Goal: Task Accomplishment & Management: Use online tool/utility

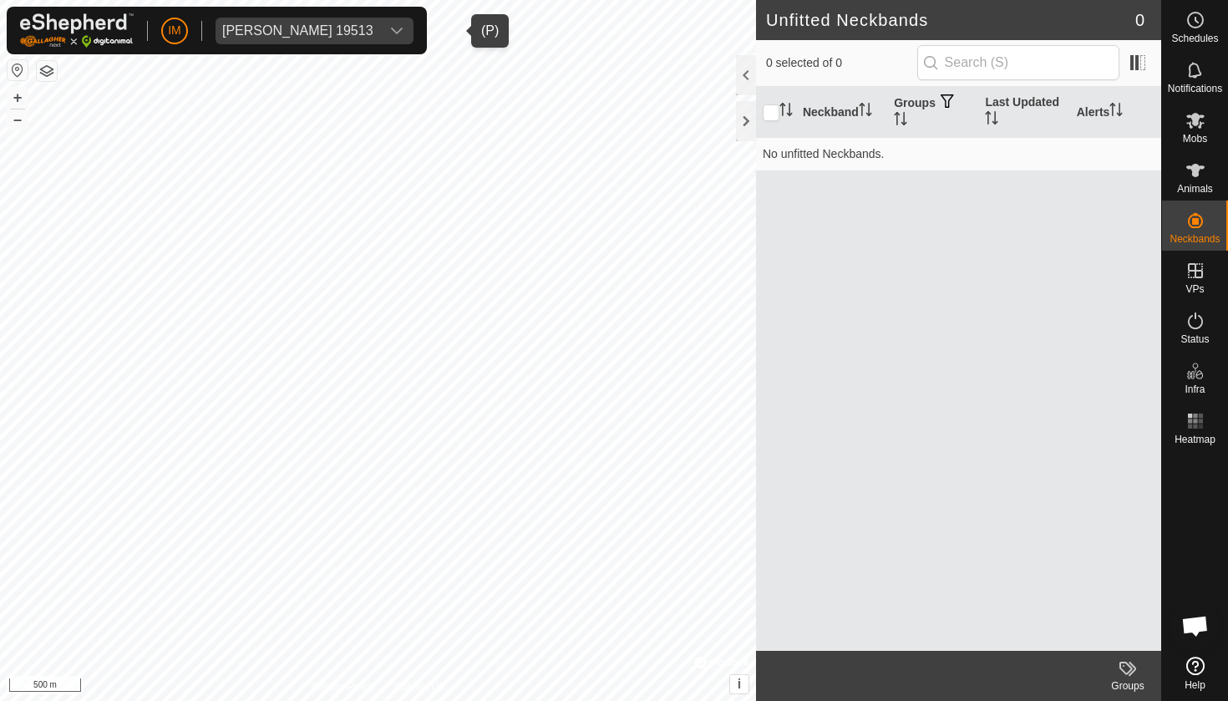
click at [358, 34] on div "[PERSON_NAME] 19513" at bounding box center [297, 30] width 151 height 13
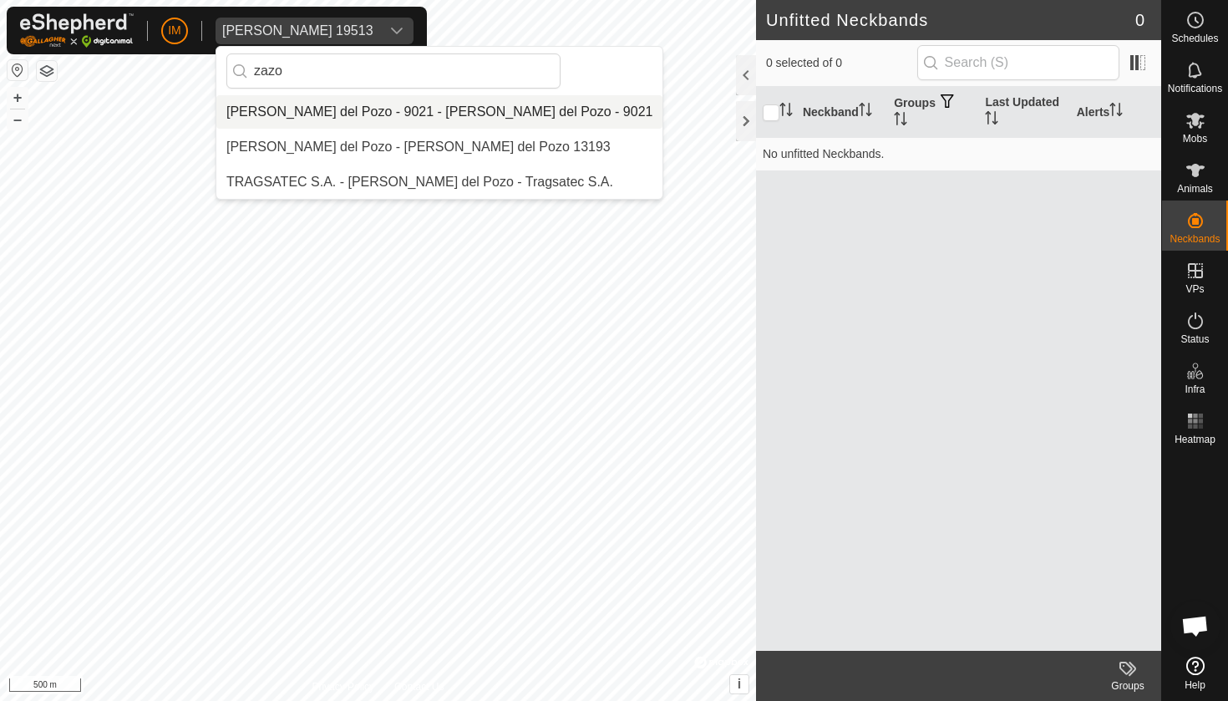
type input "zazo"
click at [363, 117] on li "[PERSON_NAME] del Pozo - 9021 - [PERSON_NAME] del Pozo - 9021" at bounding box center [439, 111] width 446 height 33
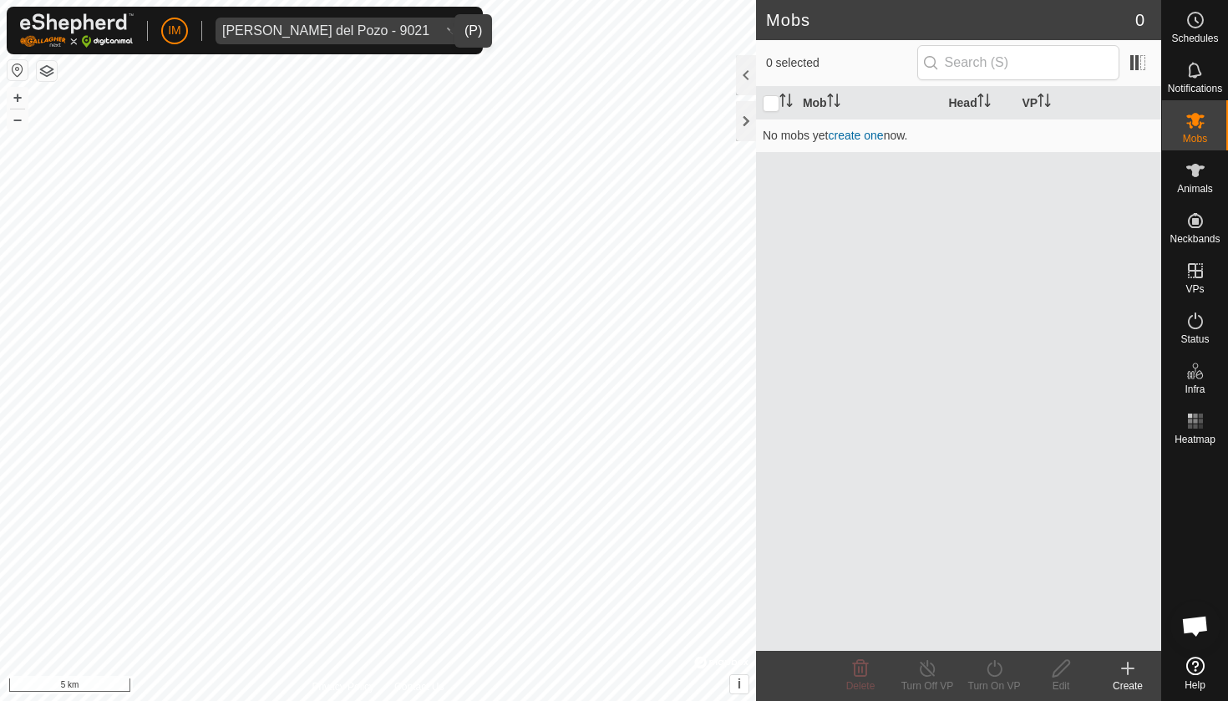
click at [293, 32] on div "[PERSON_NAME] del Pozo - 9021" at bounding box center [325, 30] width 207 height 13
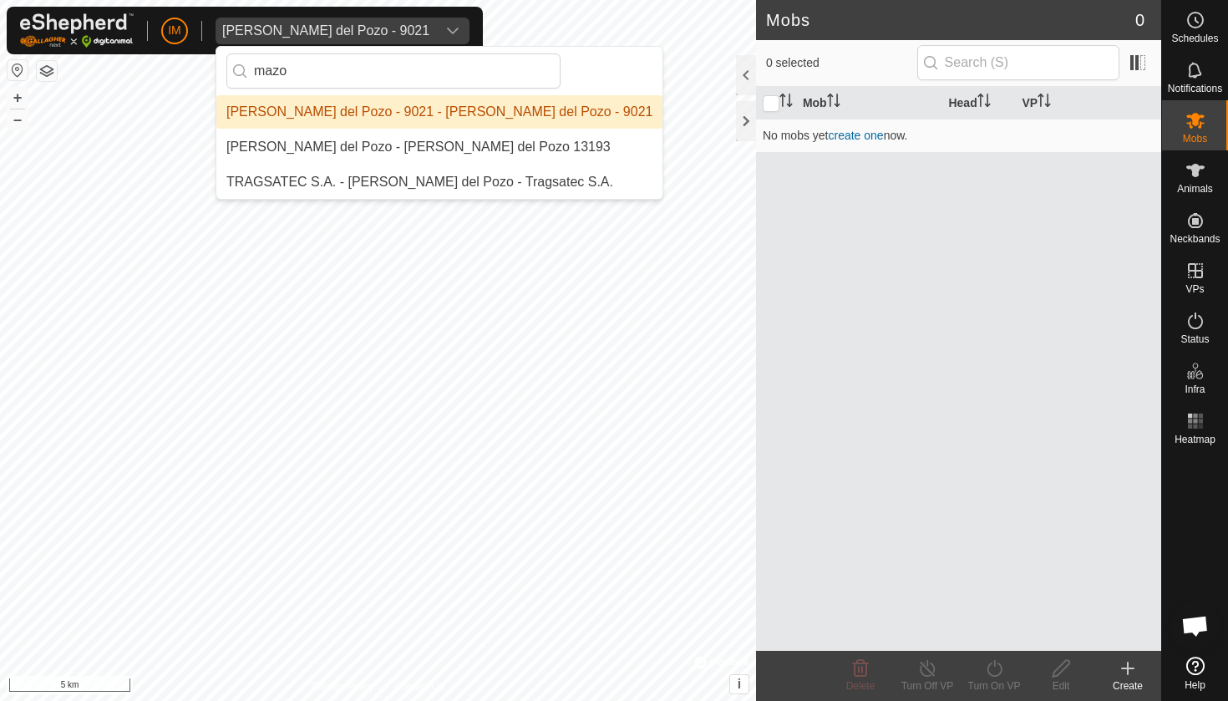
type input "mazo"
drag, startPoint x: 295, startPoint y: 99, endPoint x: 315, endPoint y: 145, distance: 50.9
click at [315, 145] on li "[PERSON_NAME] del Pozo - [PERSON_NAME] del Pozo 13193" at bounding box center [439, 146] width 446 height 33
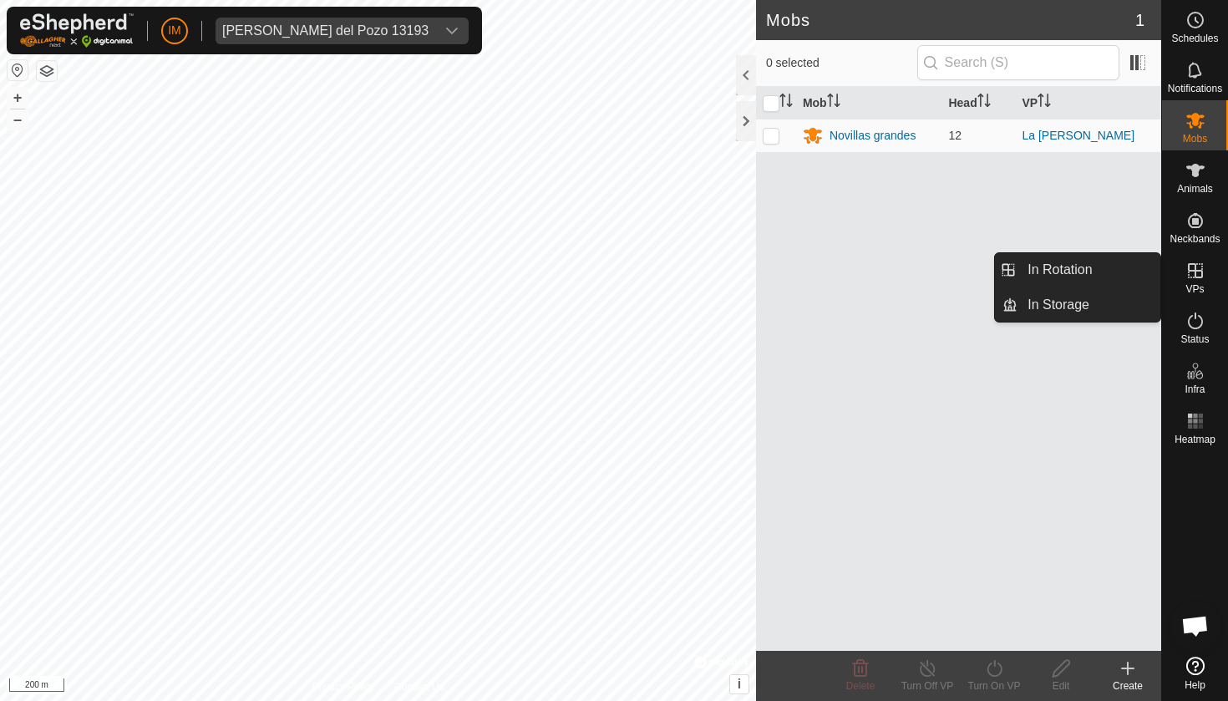
click at [1197, 264] on icon at bounding box center [1195, 270] width 15 height 15
click at [1119, 309] on link "In Storage" at bounding box center [1089, 304] width 143 height 33
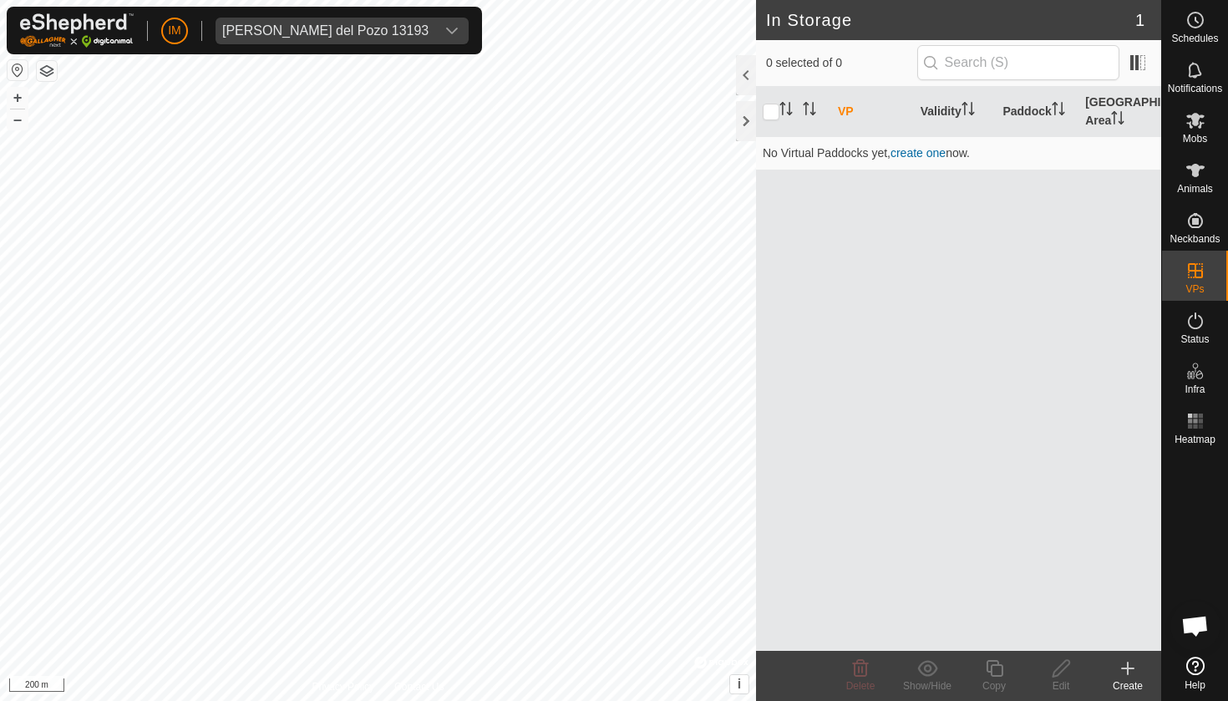
click at [1130, 663] on icon at bounding box center [1128, 668] width 20 height 20
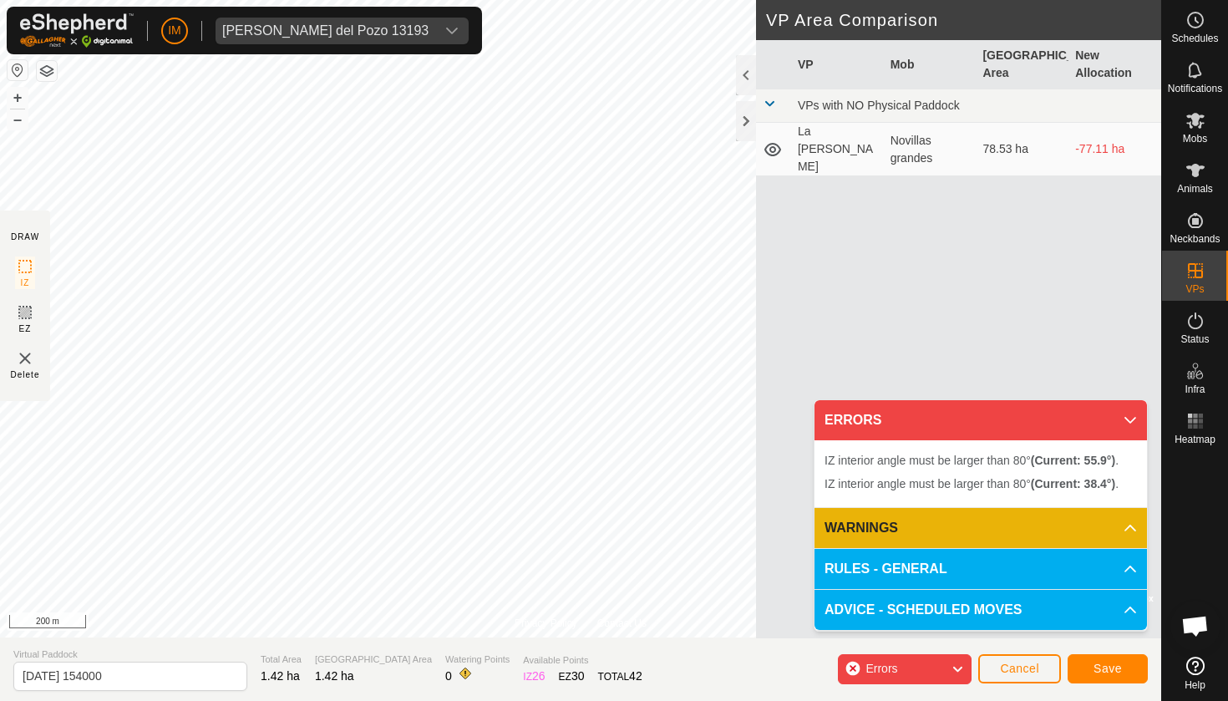
click at [1021, 672] on span "Cancel" at bounding box center [1019, 668] width 39 height 13
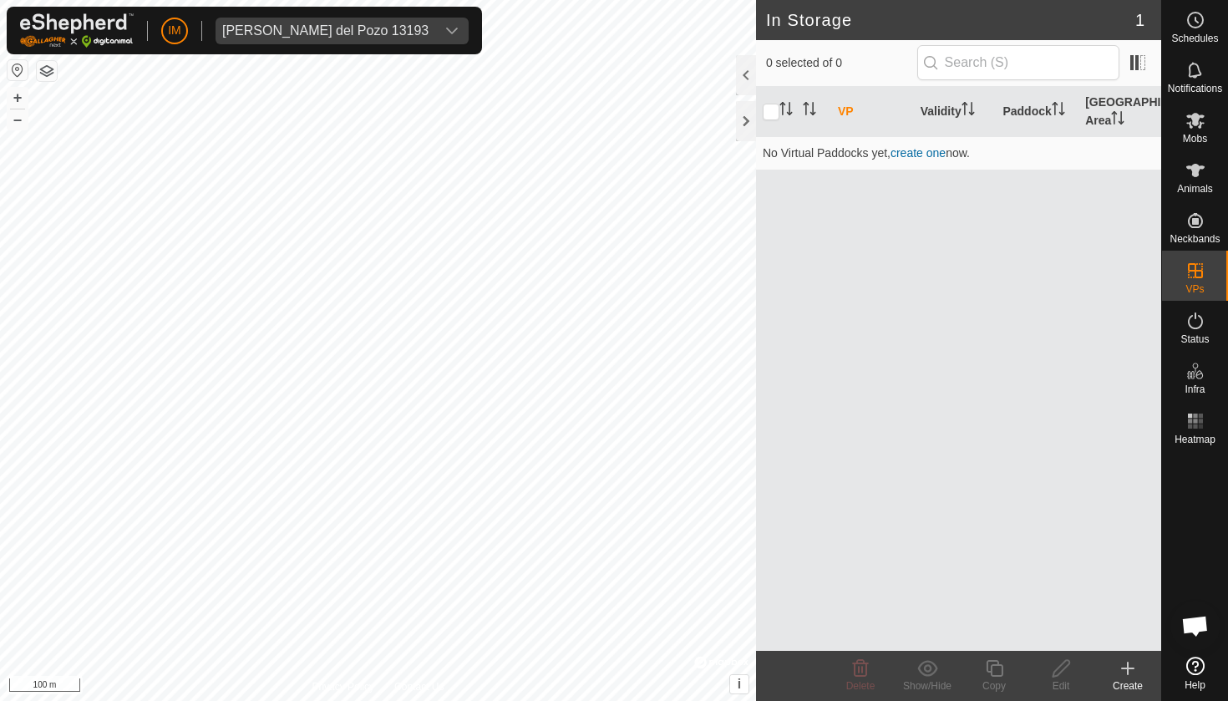
click at [1124, 663] on icon at bounding box center [1128, 668] width 20 height 20
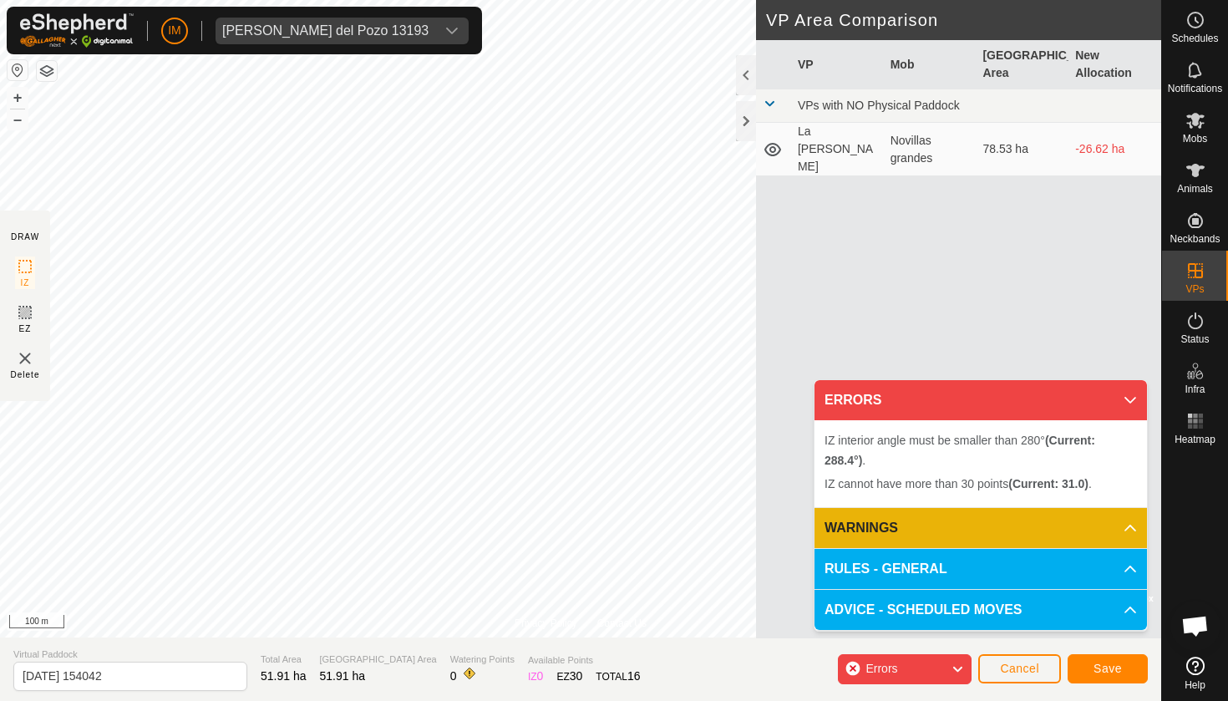
click at [756, 346] on div "Privacy Policy Contact Us + – ⇧ i © Mapbox , © OpenStreetMap , Improve this map…" at bounding box center [580, 350] width 1161 height 701
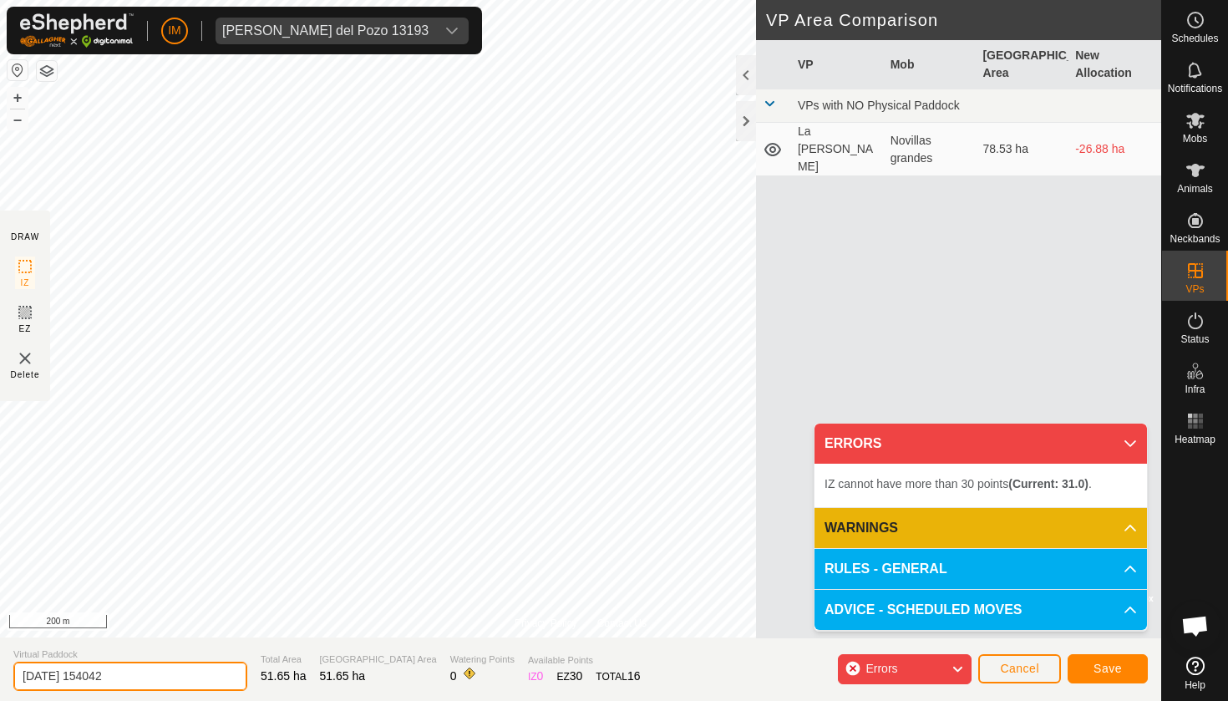
click at [144, 673] on input "[DATE] 154042" at bounding box center [130, 676] width 234 height 29
paste input "Los praillos"
type input "Los praillos"
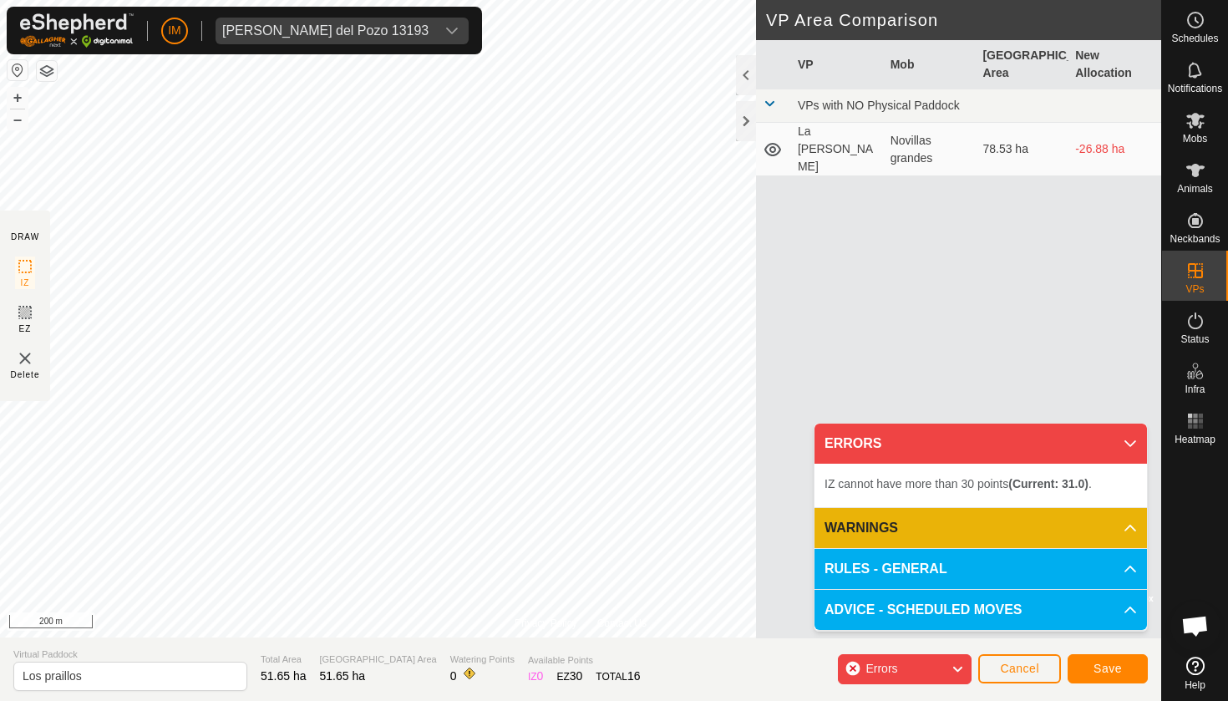
click at [1130, 439] on icon at bounding box center [1130, 443] width 13 height 13
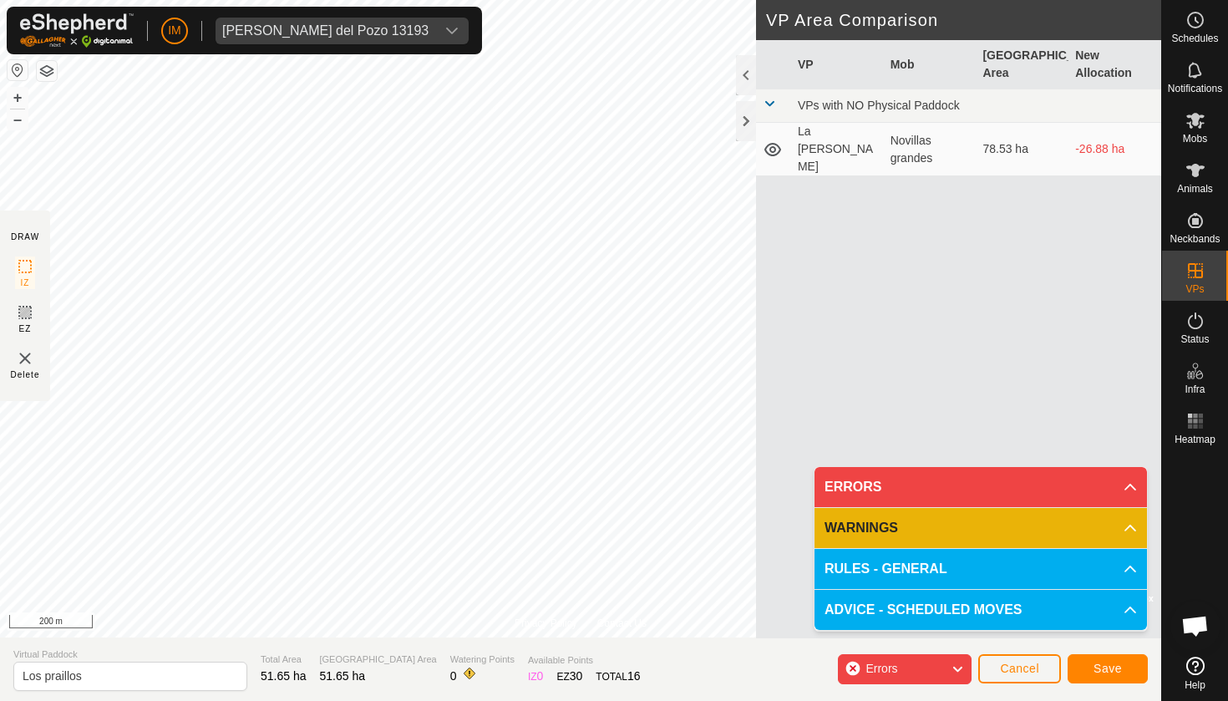
click at [944, 672] on div "Errors" at bounding box center [905, 669] width 134 height 30
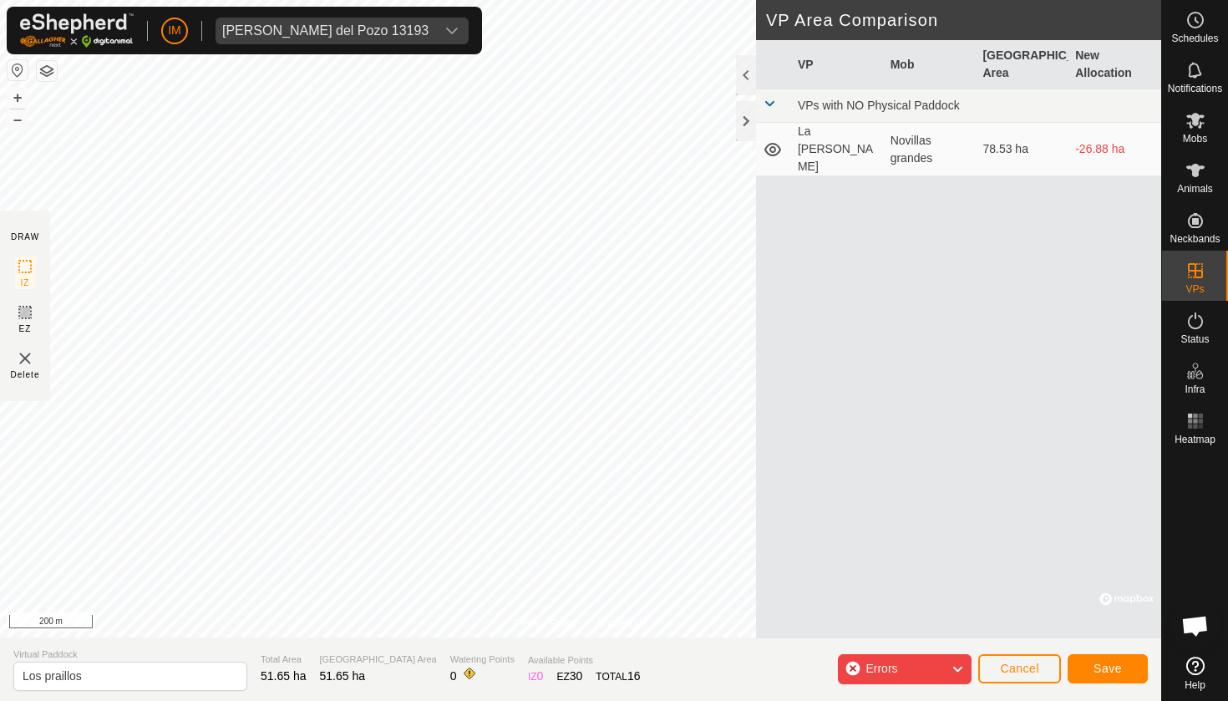
click at [944, 672] on div "Errors" at bounding box center [905, 669] width 134 height 30
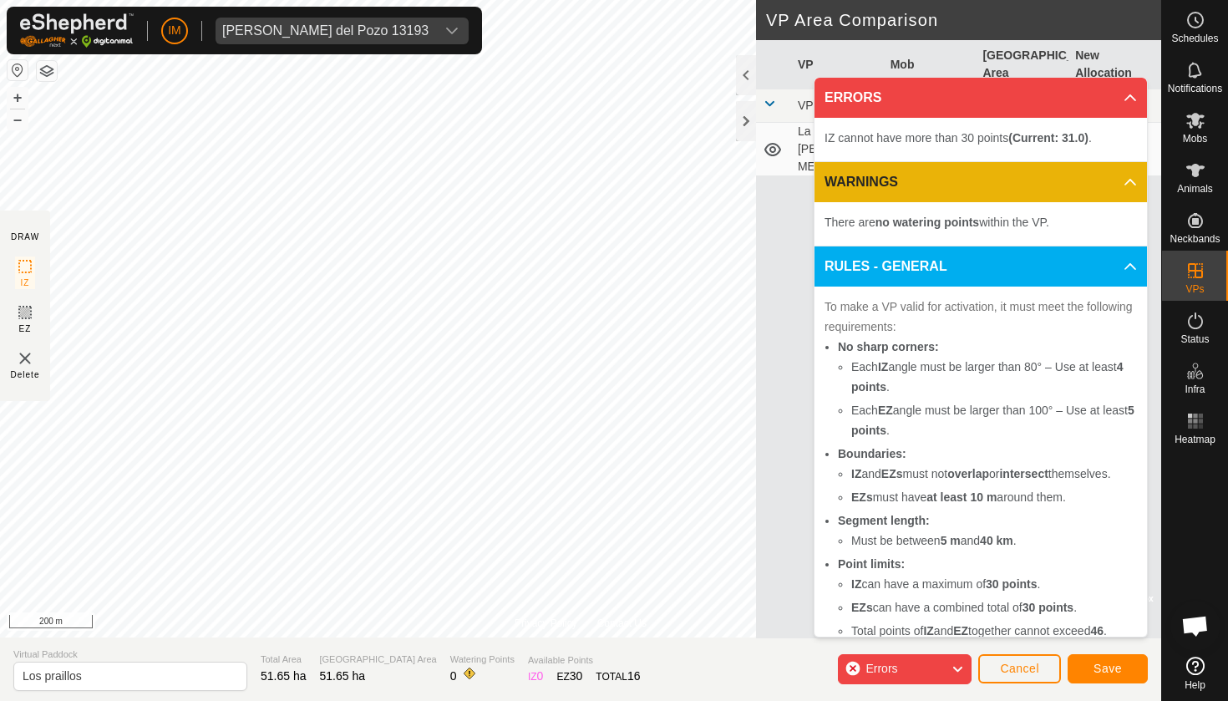
click at [944, 671] on div "Errors" at bounding box center [905, 669] width 134 height 30
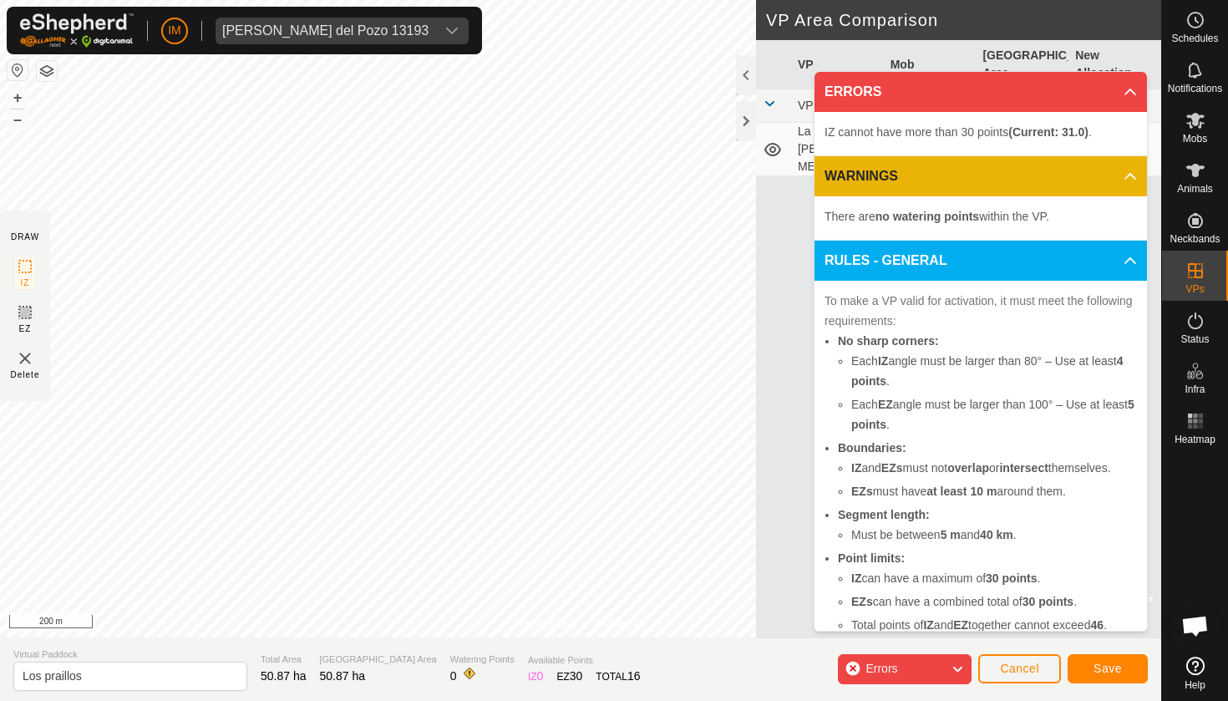
click at [950, 665] on div "Errors" at bounding box center [905, 669] width 134 height 30
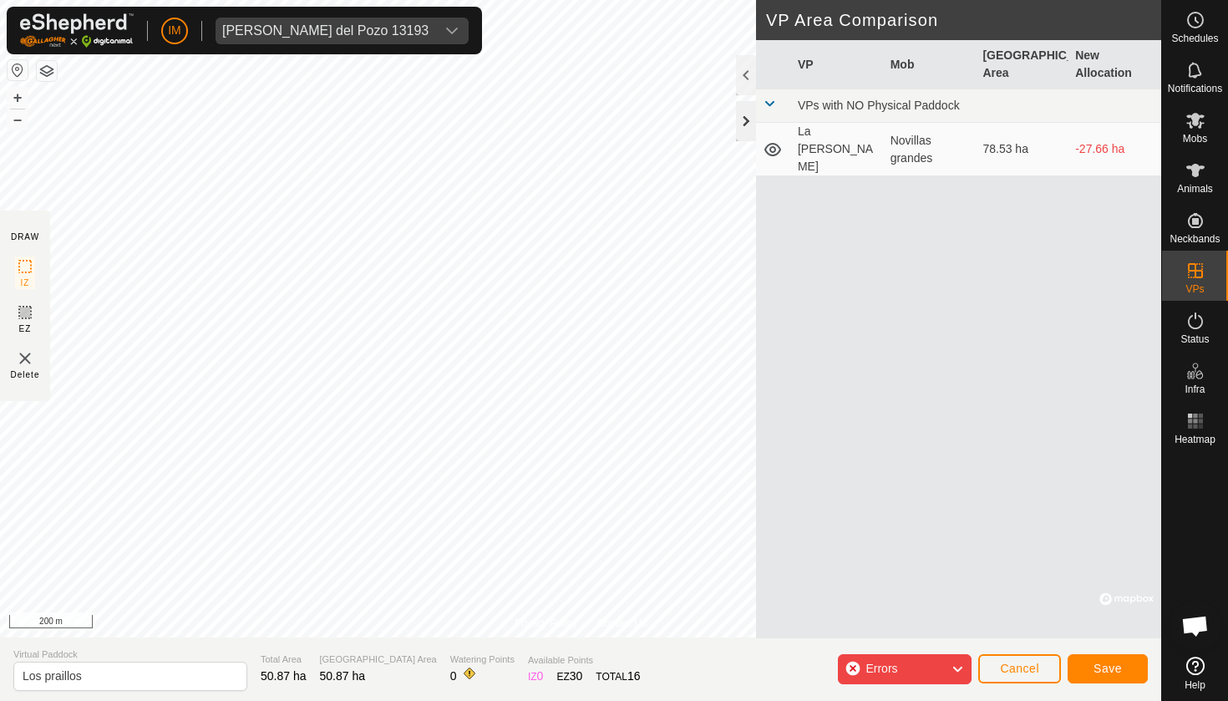
click at [746, 119] on div at bounding box center [746, 121] width 20 height 40
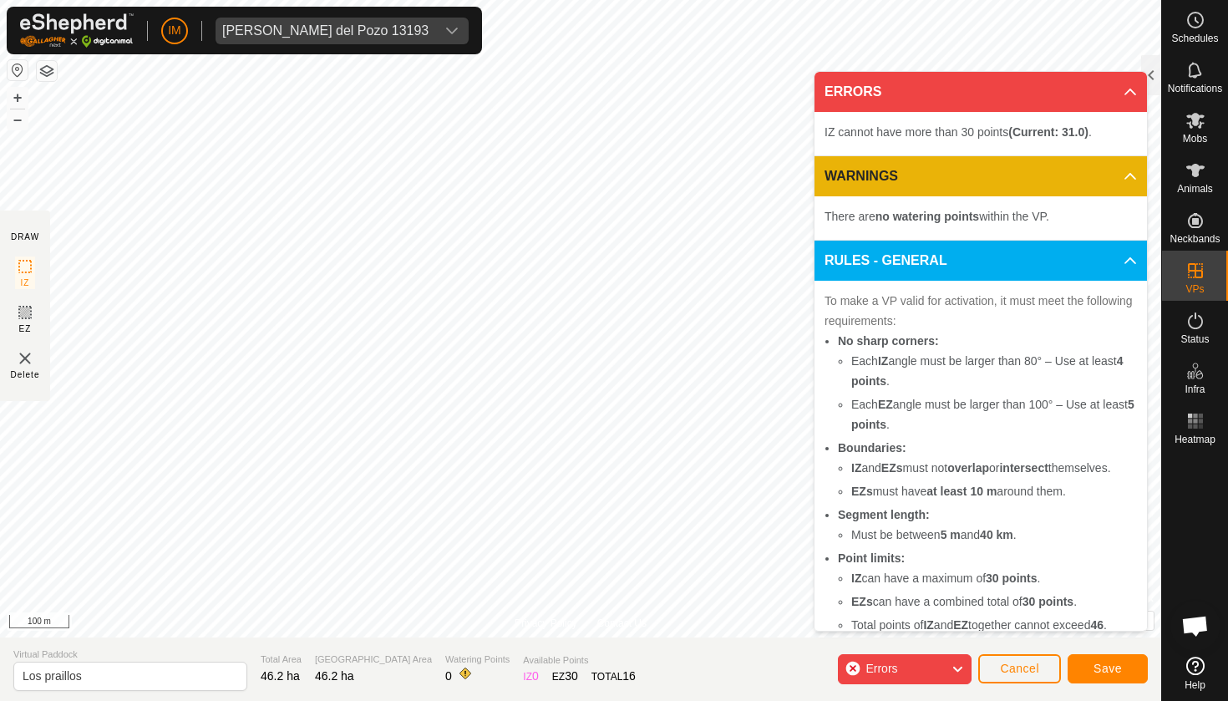
click at [954, 663] on icon at bounding box center [957, 669] width 13 height 22
click at [949, 662] on div "Errors" at bounding box center [905, 669] width 134 height 30
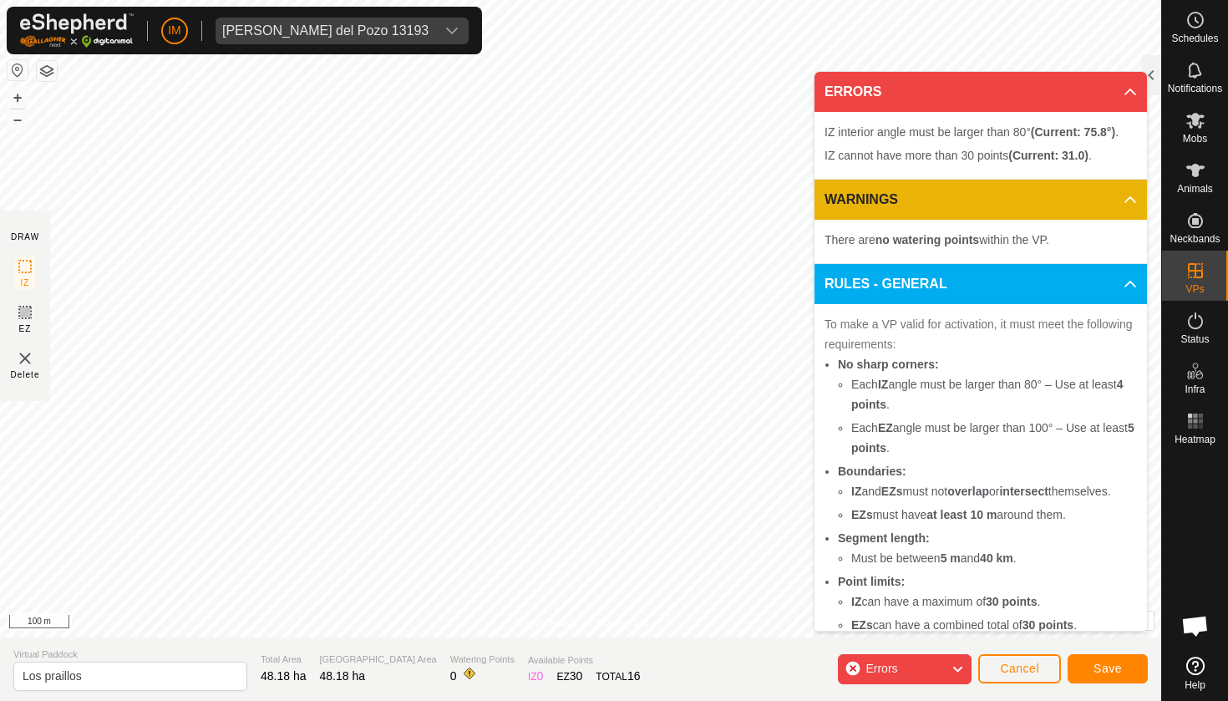
click at [944, 681] on div "Errors" at bounding box center [905, 669] width 134 height 30
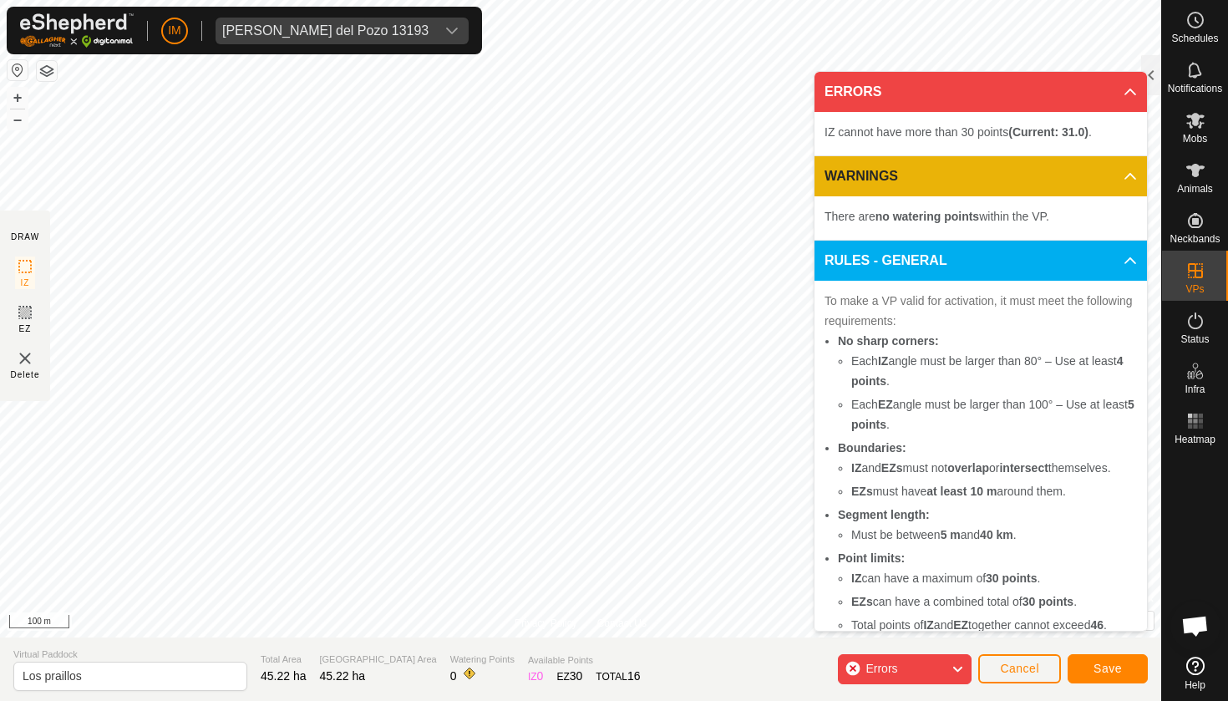
click at [1131, 94] on p-accordion-header "ERRORS" at bounding box center [981, 92] width 333 height 40
click at [1131, 89] on p-accordion-header "ERRORS" at bounding box center [981, 92] width 333 height 40
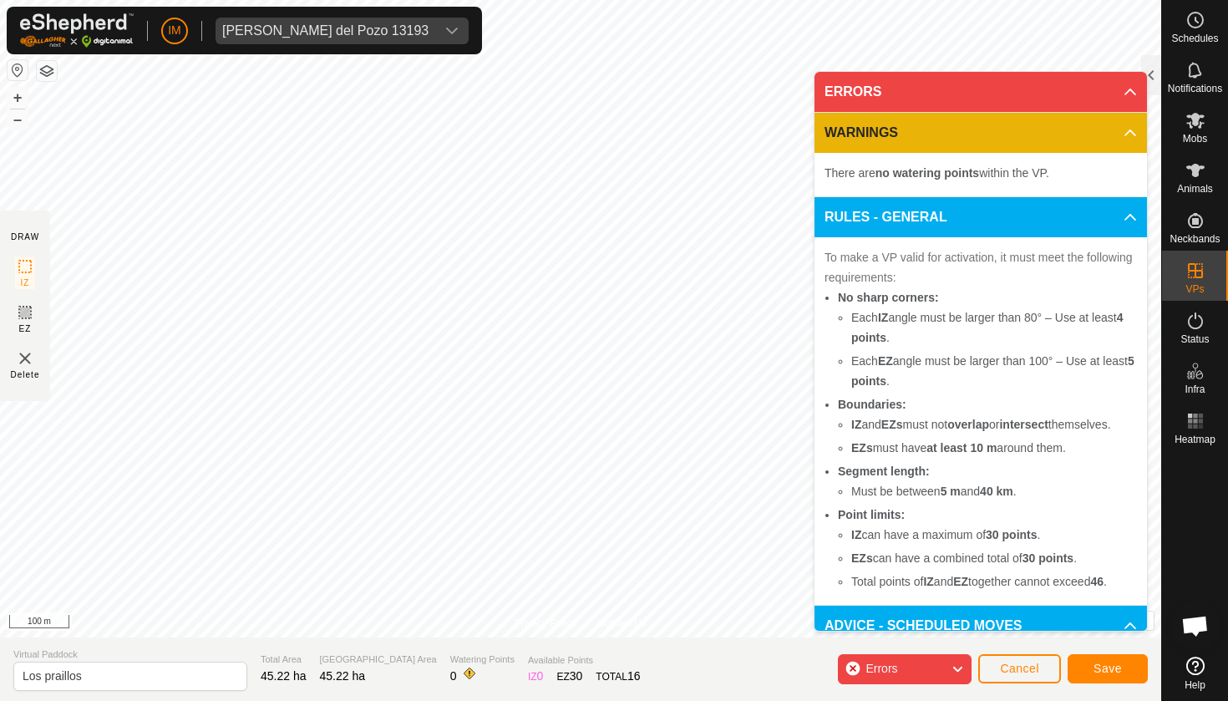
click at [1132, 207] on p-accordion-header "RULES - GENERAL" at bounding box center [981, 217] width 333 height 40
click at [921, 667] on div "Errors" at bounding box center [905, 669] width 134 height 30
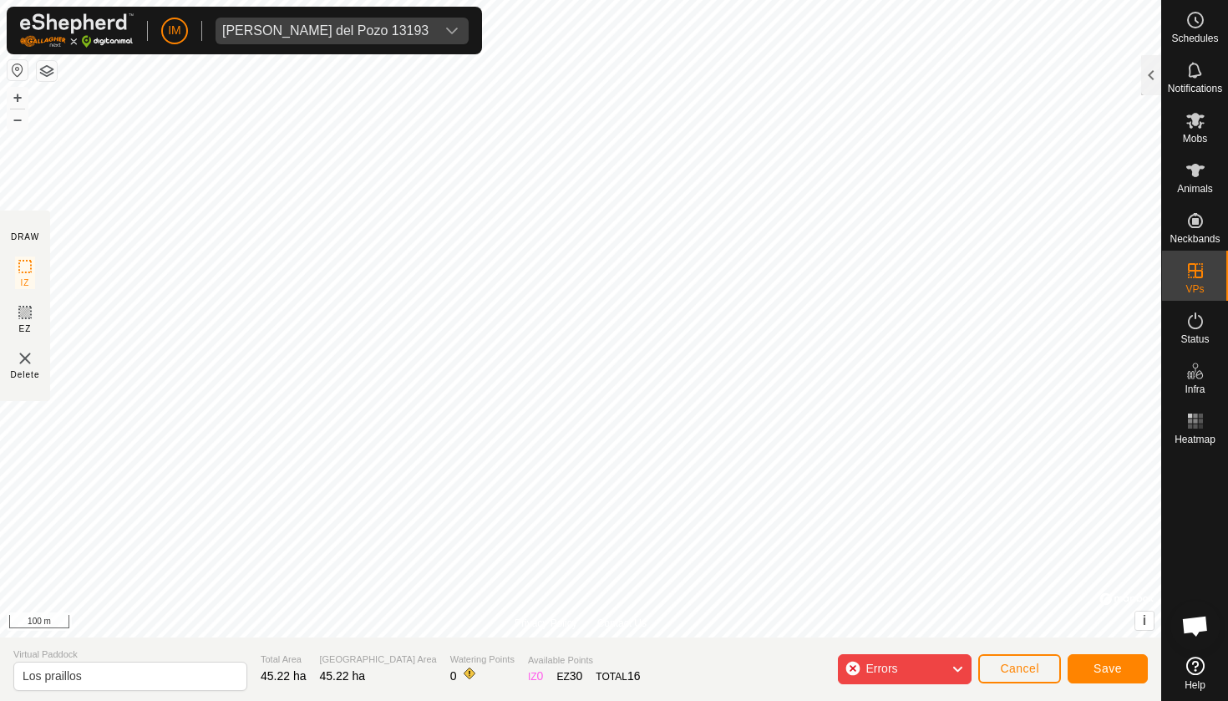
click at [854, 666] on div "Errors" at bounding box center [905, 669] width 134 height 30
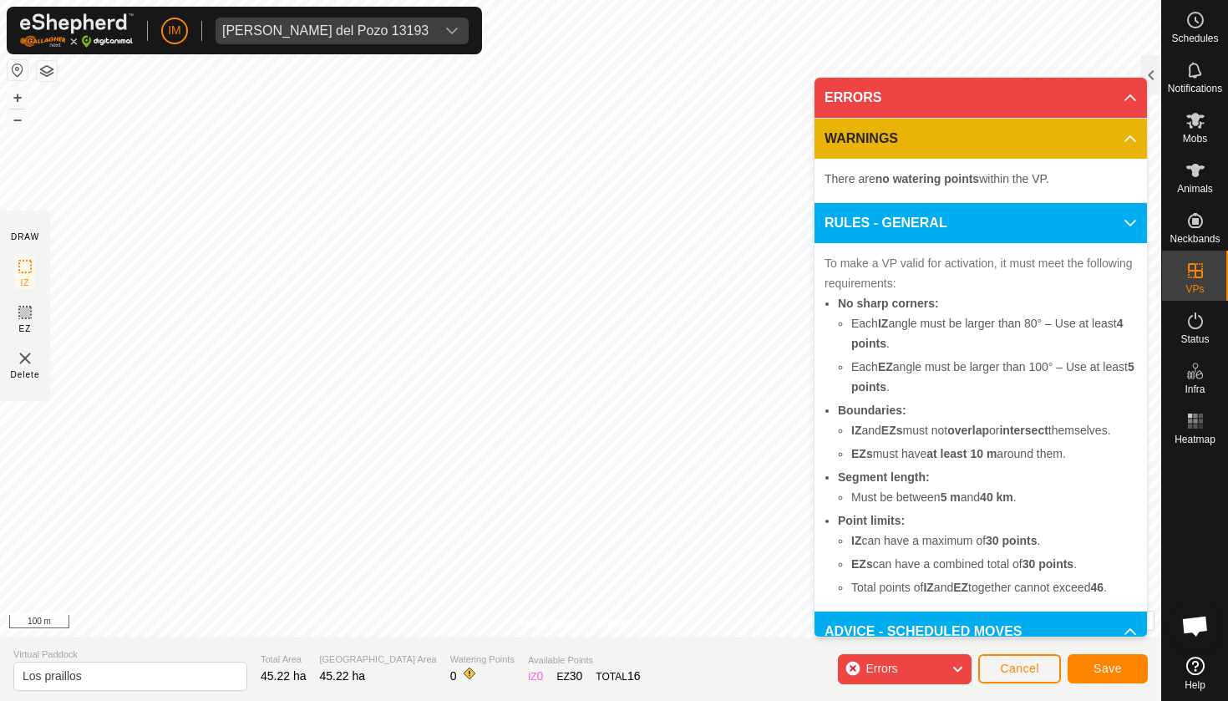
click at [856, 672] on div "Errors" at bounding box center [905, 669] width 134 height 30
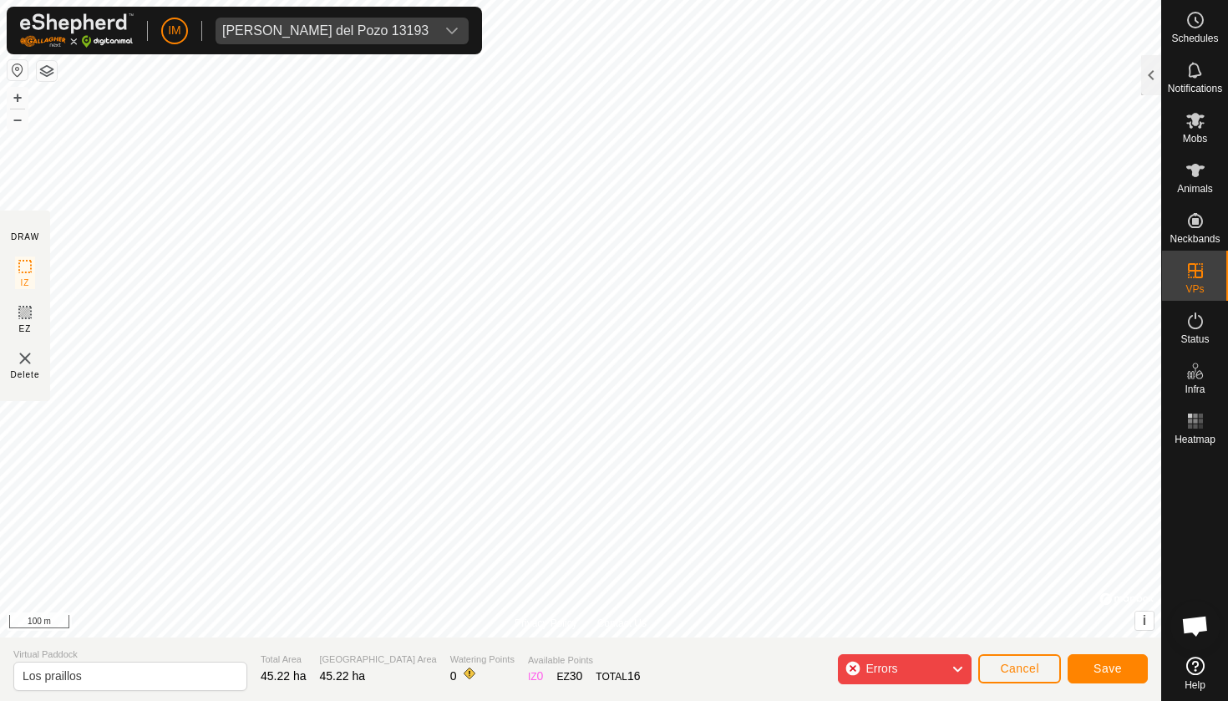
click at [1110, 664] on span "Save" at bounding box center [1108, 668] width 28 height 13
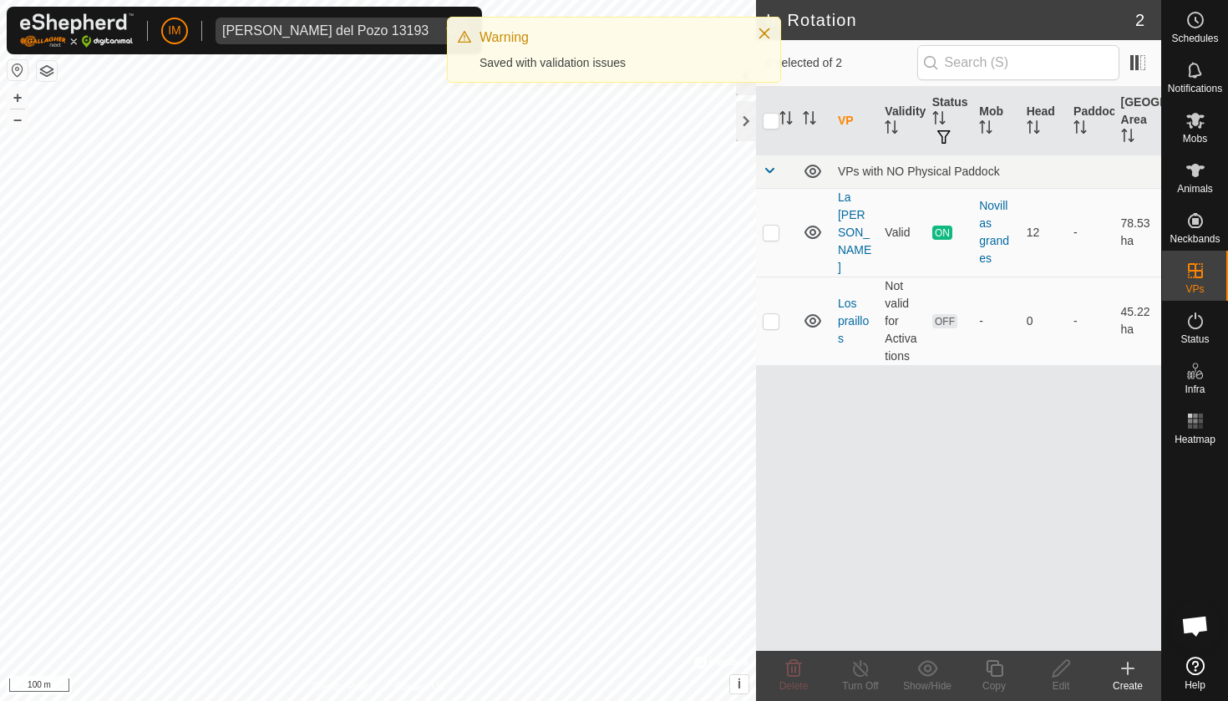
click at [744, 86] on div "Warning Saved with validation issues" at bounding box center [614, 56] width 334 height 79
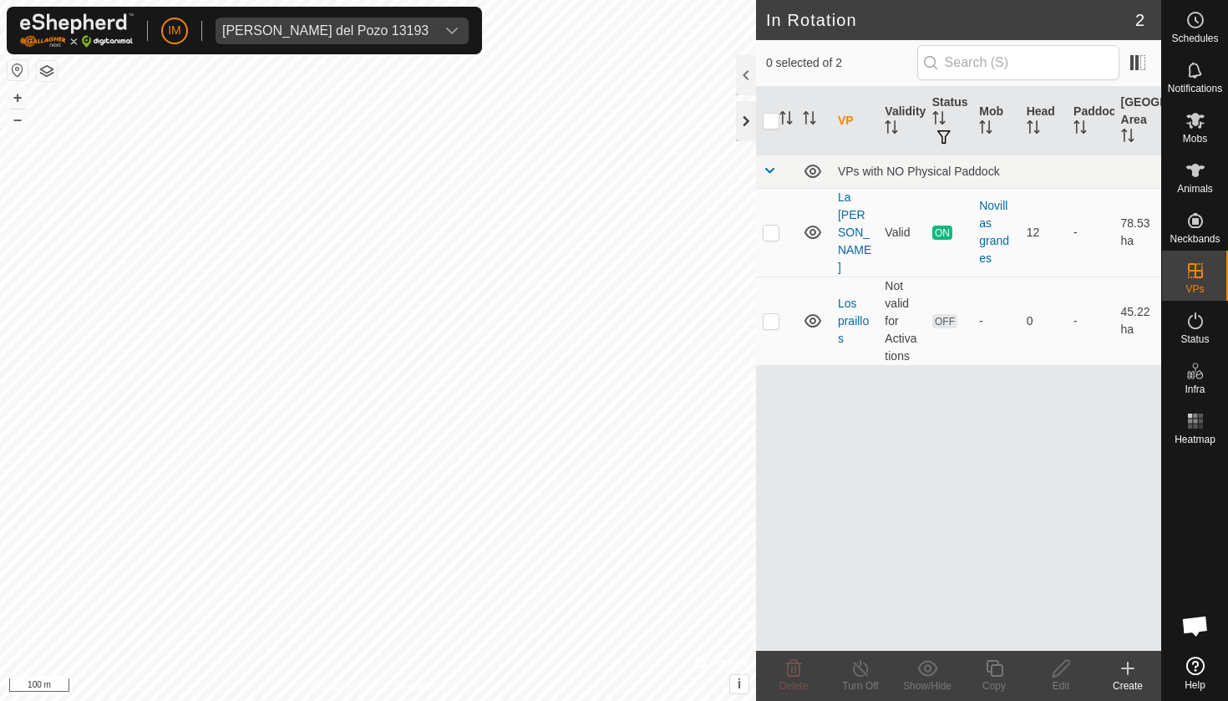
click at [749, 126] on div at bounding box center [746, 121] width 20 height 40
